Goal: Find specific page/section: Find specific page/section

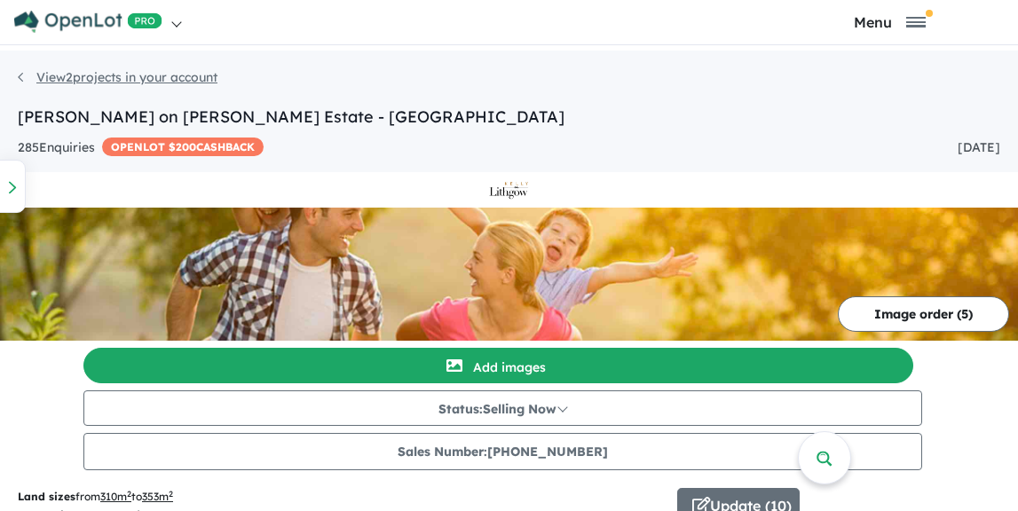
click at [104, 79] on link "View 2 projects in your account" at bounding box center [118, 77] width 200 height 16
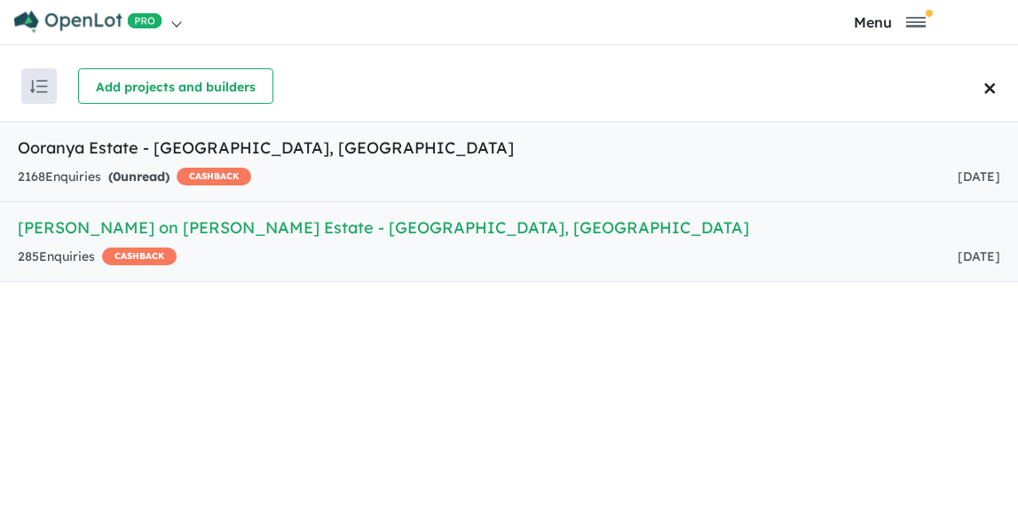
click at [146, 154] on h5 "Ooranya Estate - [GEOGRAPHIC_DATA][PERSON_NAME][GEOGRAPHIC_DATA]" at bounding box center [509, 148] width 983 height 24
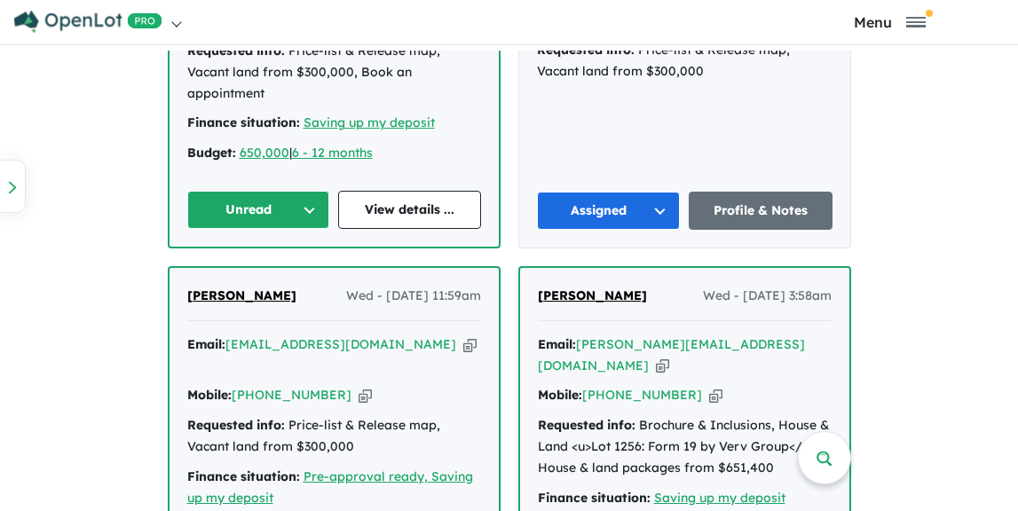
scroll to position [1327, 0]
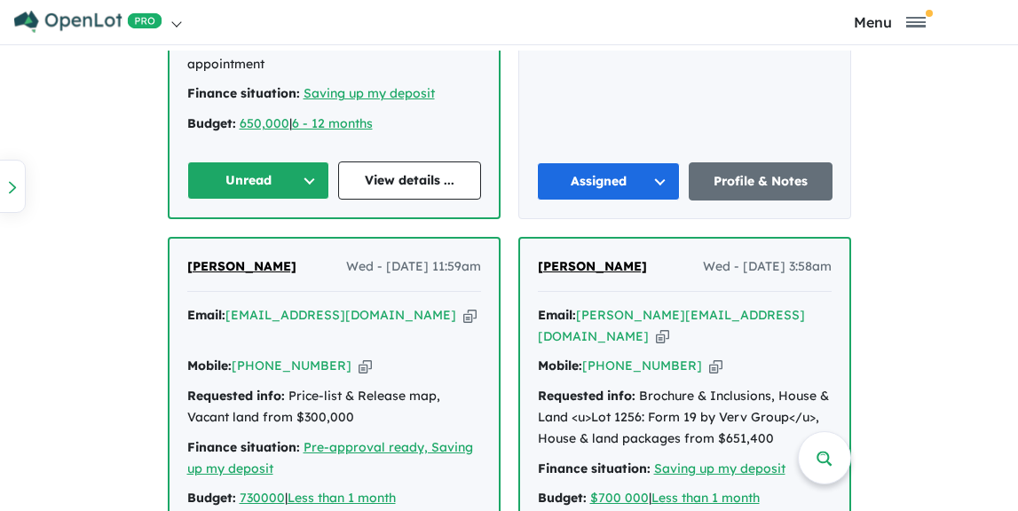
click at [307, 193] on button "Unread" at bounding box center [258, 181] width 143 height 38
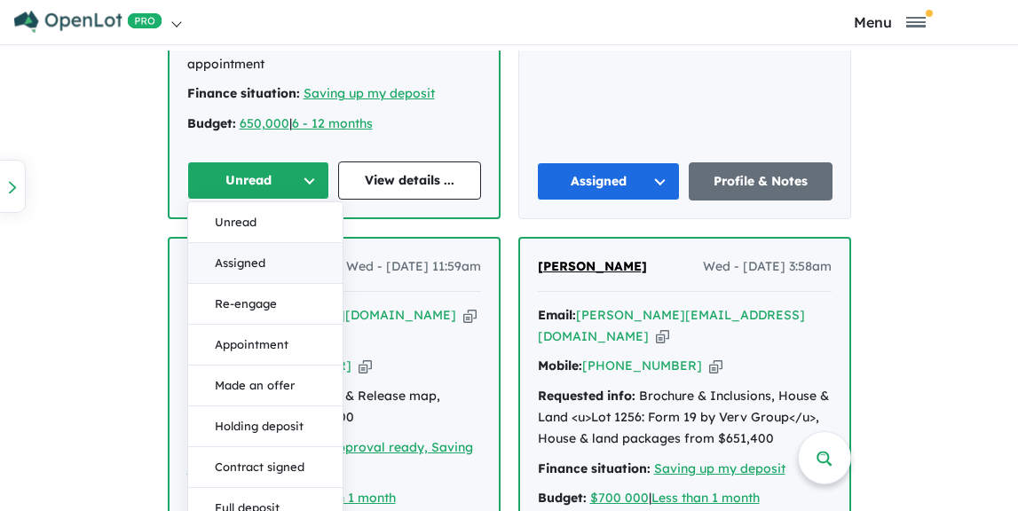
click at [276, 277] on button "Assigned" at bounding box center [265, 263] width 154 height 41
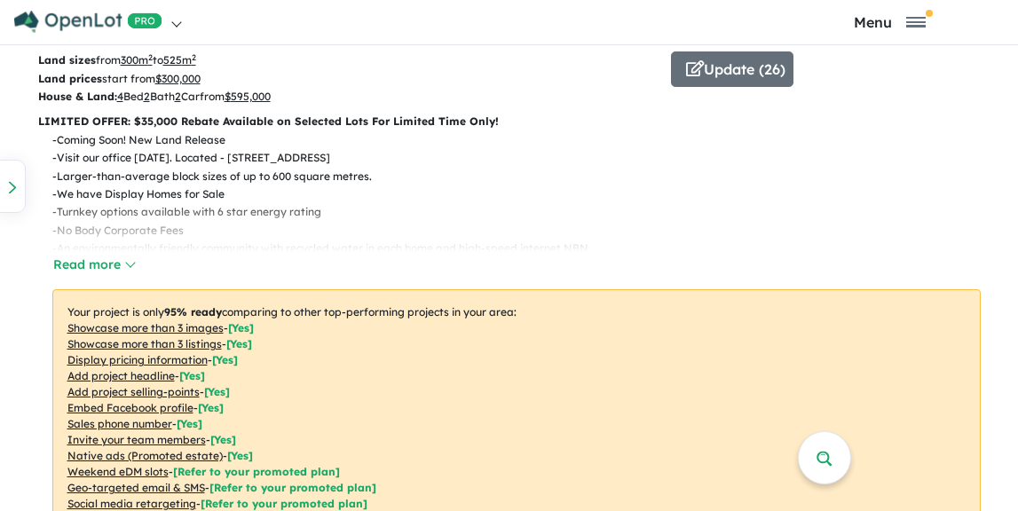
scroll to position [0, 0]
click at [96, 19] on img at bounding box center [88, 22] width 148 height 22
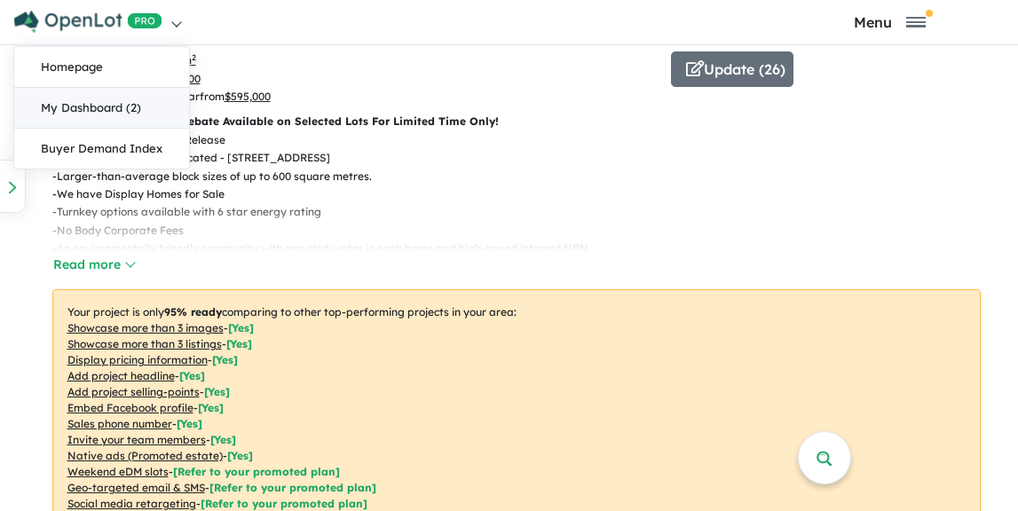
click at [101, 100] on link "My Dashboard (2)" at bounding box center [101, 108] width 175 height 41
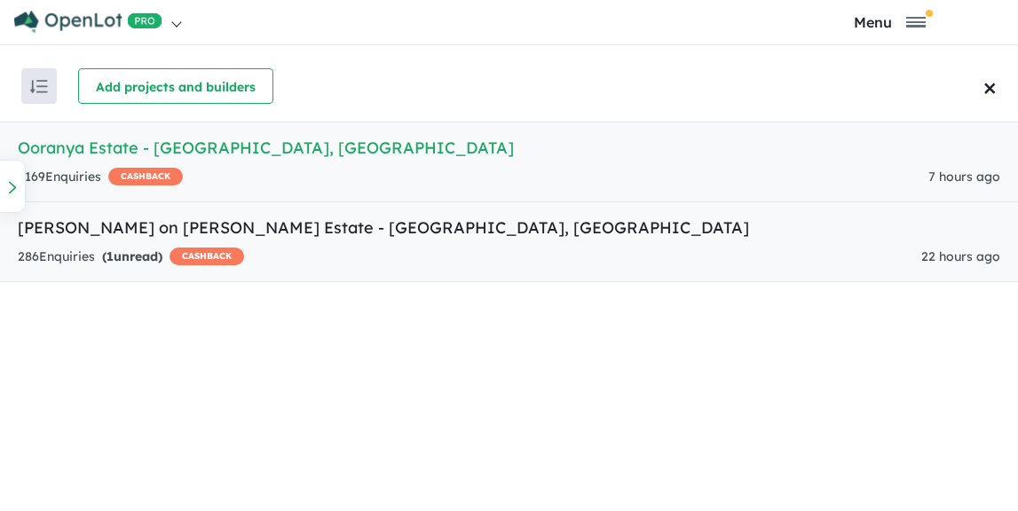
click at [116, 236] on h5 "[PERSON_NAME] on [PERSON_NAME] Estate - [GEOGRAPHIC_DATA][PERSON_NAME][GEOGRAPH…" at bounding box center [509, 228] width 983 height 24
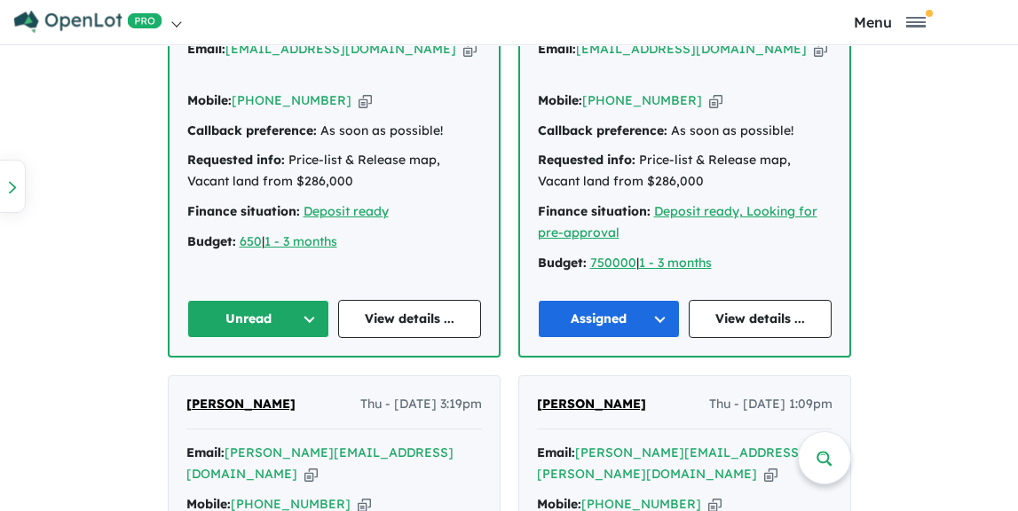
scroll to position [1229, 0]
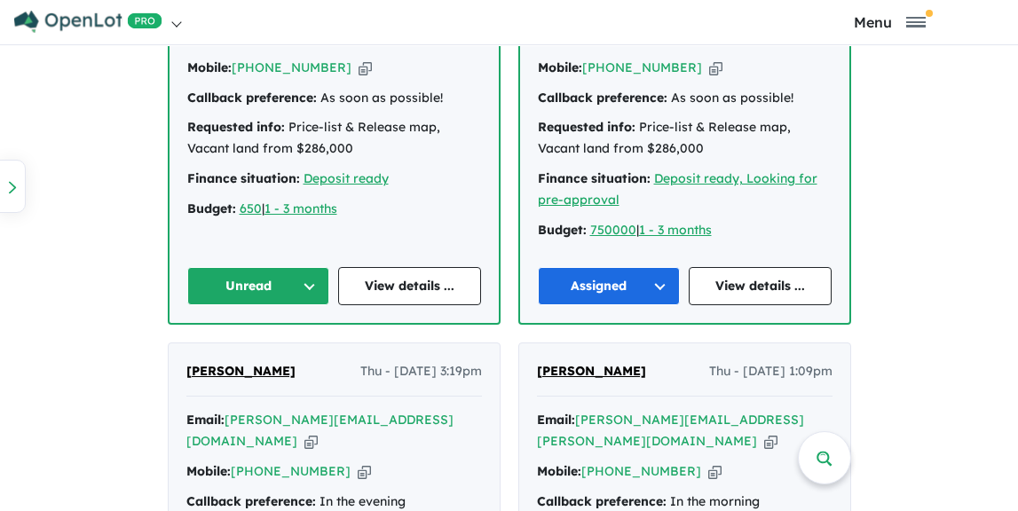
click at [283, 267] on button "Unread" at bounding box center [258, 286] width 143 height 38
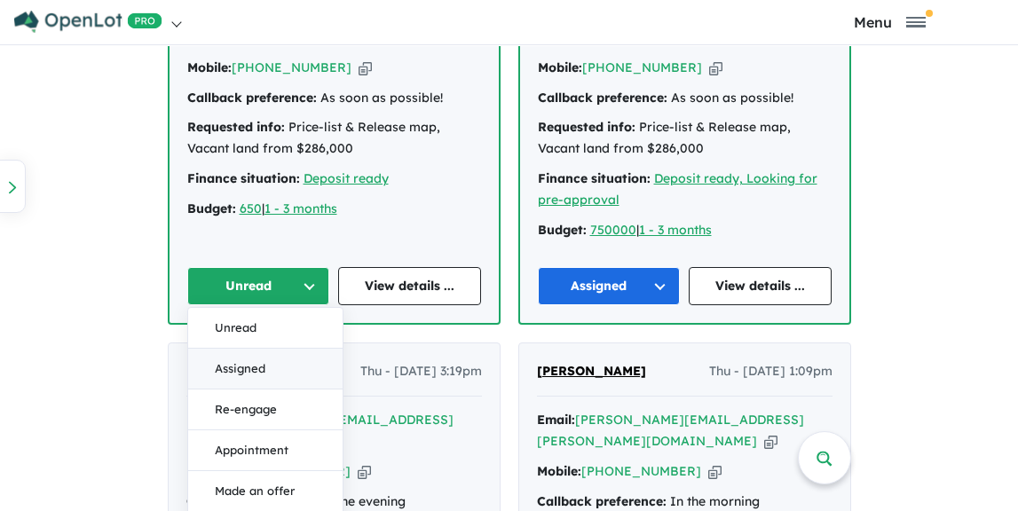
click at [269, 349] on button "Assigned" at bounding box center [265, 369] width 154 height 41
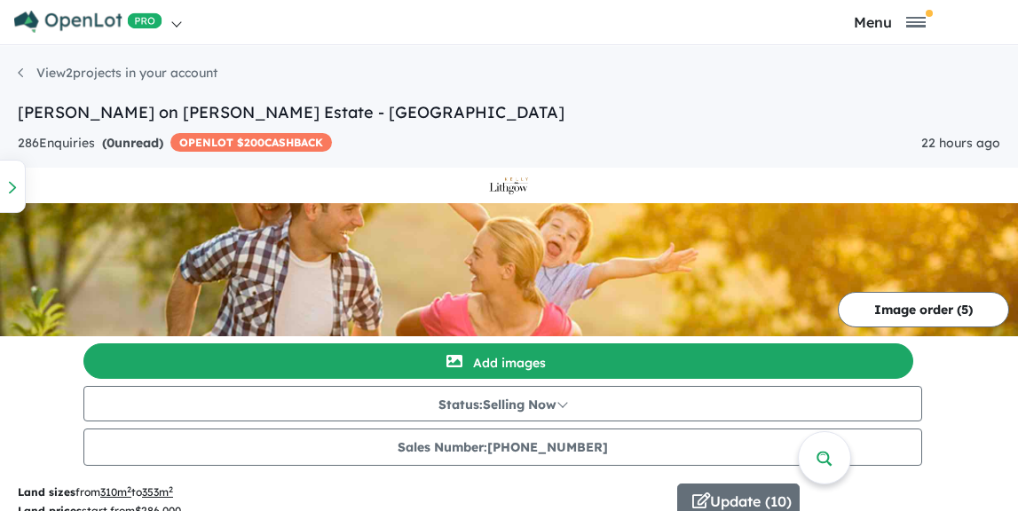
scroll to position [0, 0]
